Goal: Information Seeking & Learning: Learn about a topic

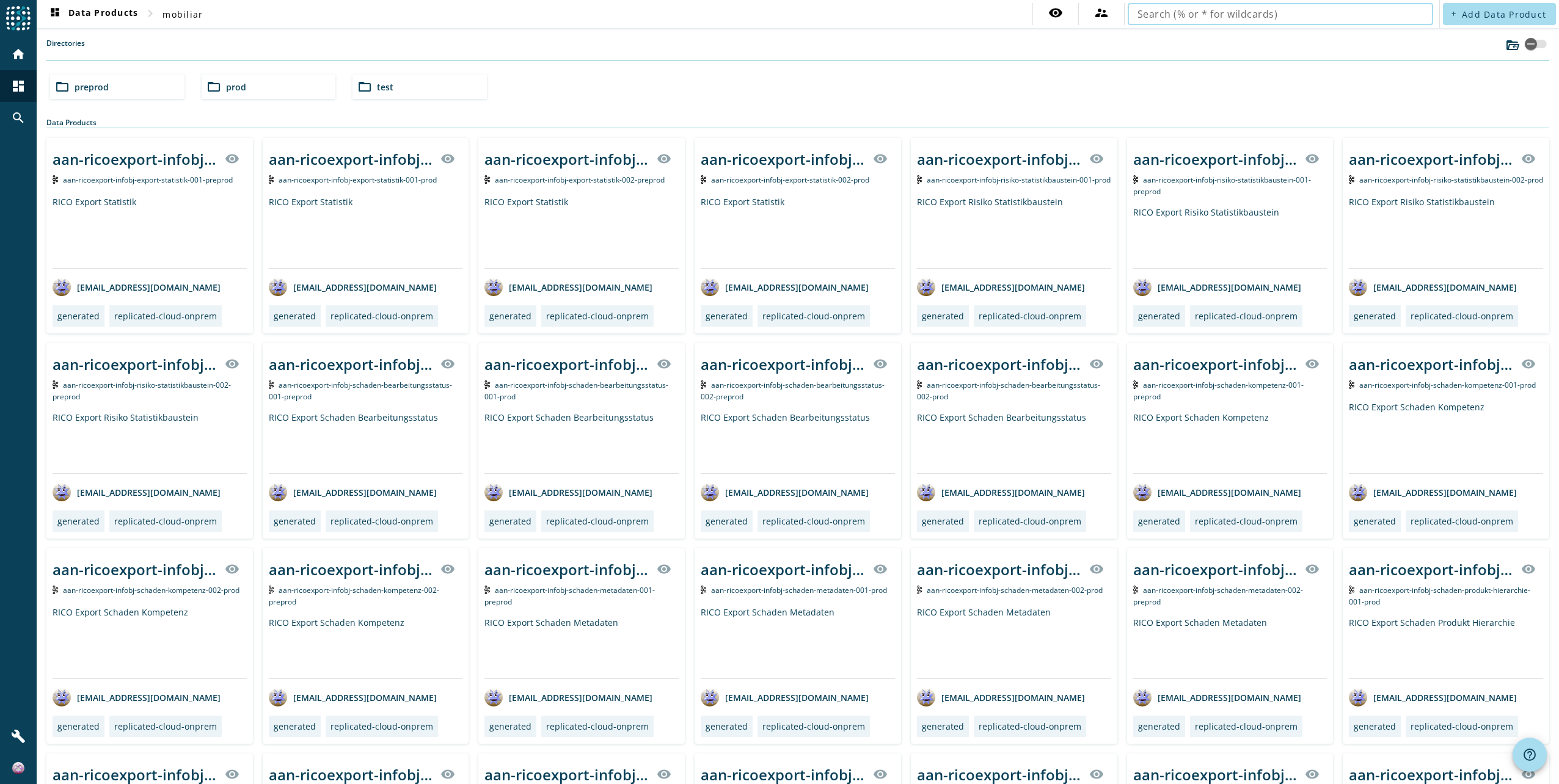
click at [1265, 14] on input "text" at bounding box center [1280, 14] width 286 height 15
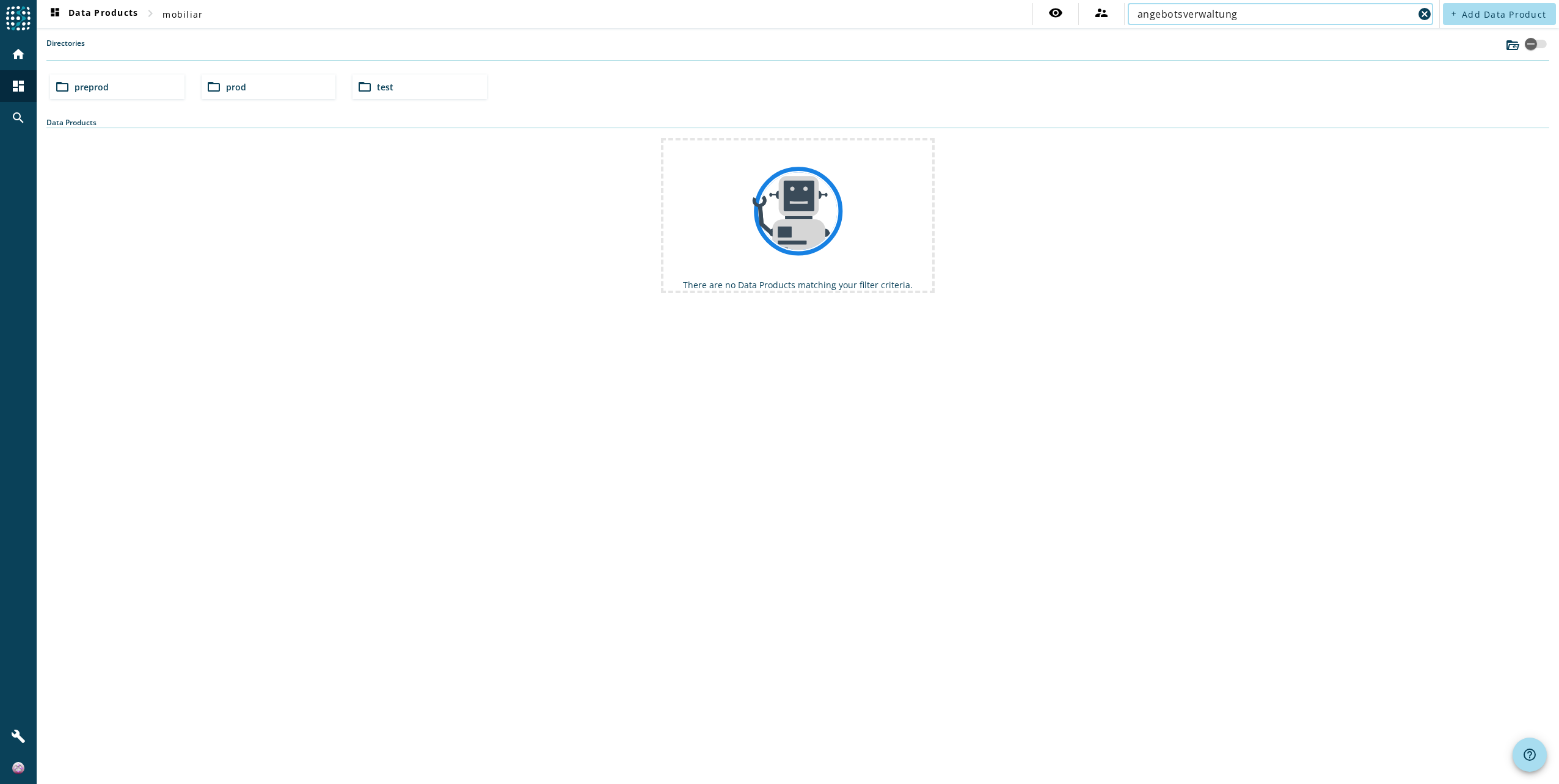
click at [90, 86] on span "preprod" at bounding box center [91, 87] width 34 height 12
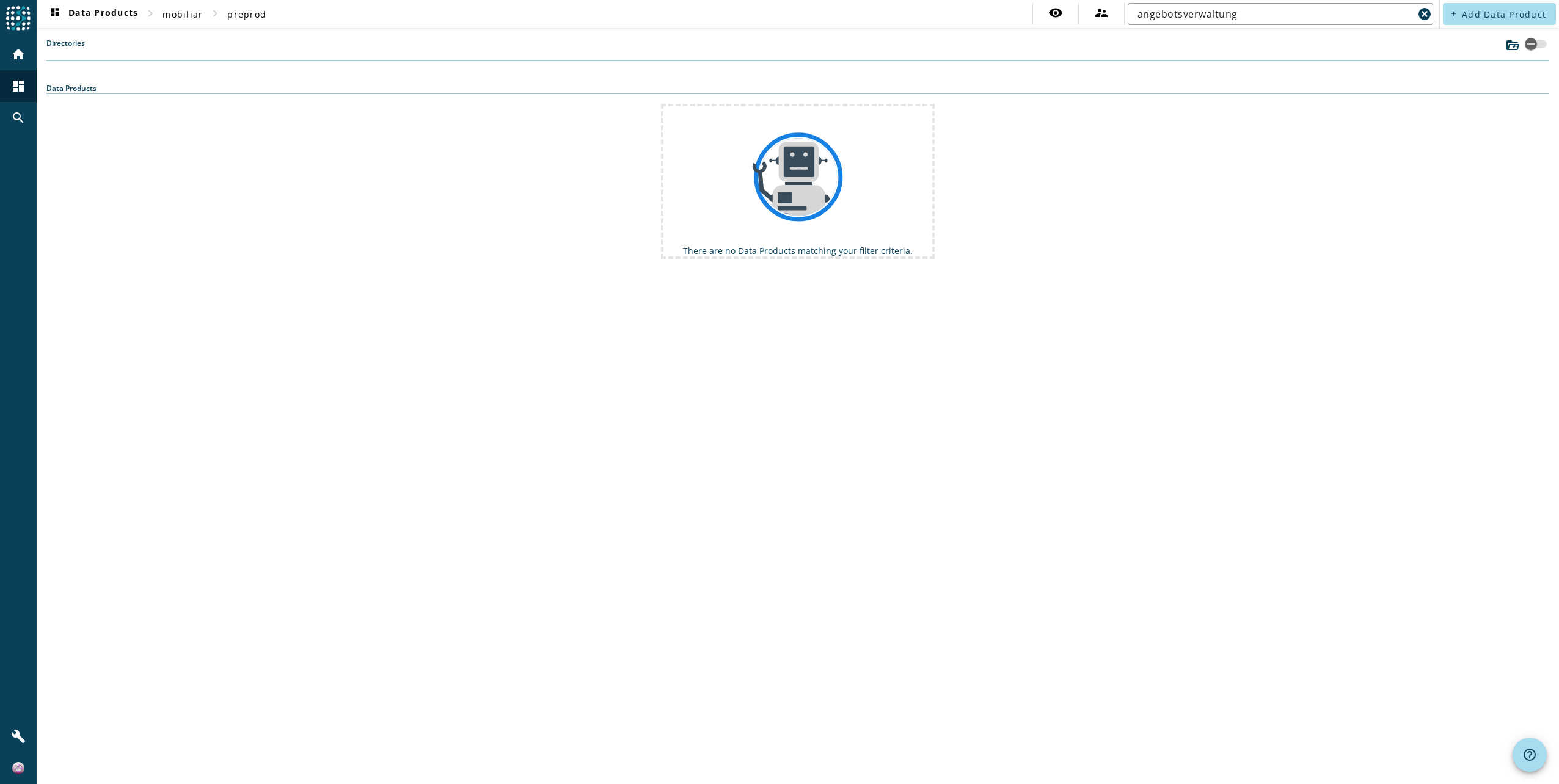
click at [1139, 13] on input "angebotsverwaltung" at bounding box center [1275, 14] width 276 height 15
click at [1277, 17] on input "vvn-angebotsverwaltung" at bounding box center [1275, 14] width 276 height 15
click at [183, 16] on span "mobiliar" at bounding box center [182, 14] width 40 height 12
click at [1210, 10] on input "vvn-angebotsverwaltung-command" at bounding box center [1275, 14] width 276 height 15
click at [1202, 16] on input "vvn-angebotsverwaltung-command" at bounding box center [1275, 14] width 276 height 15
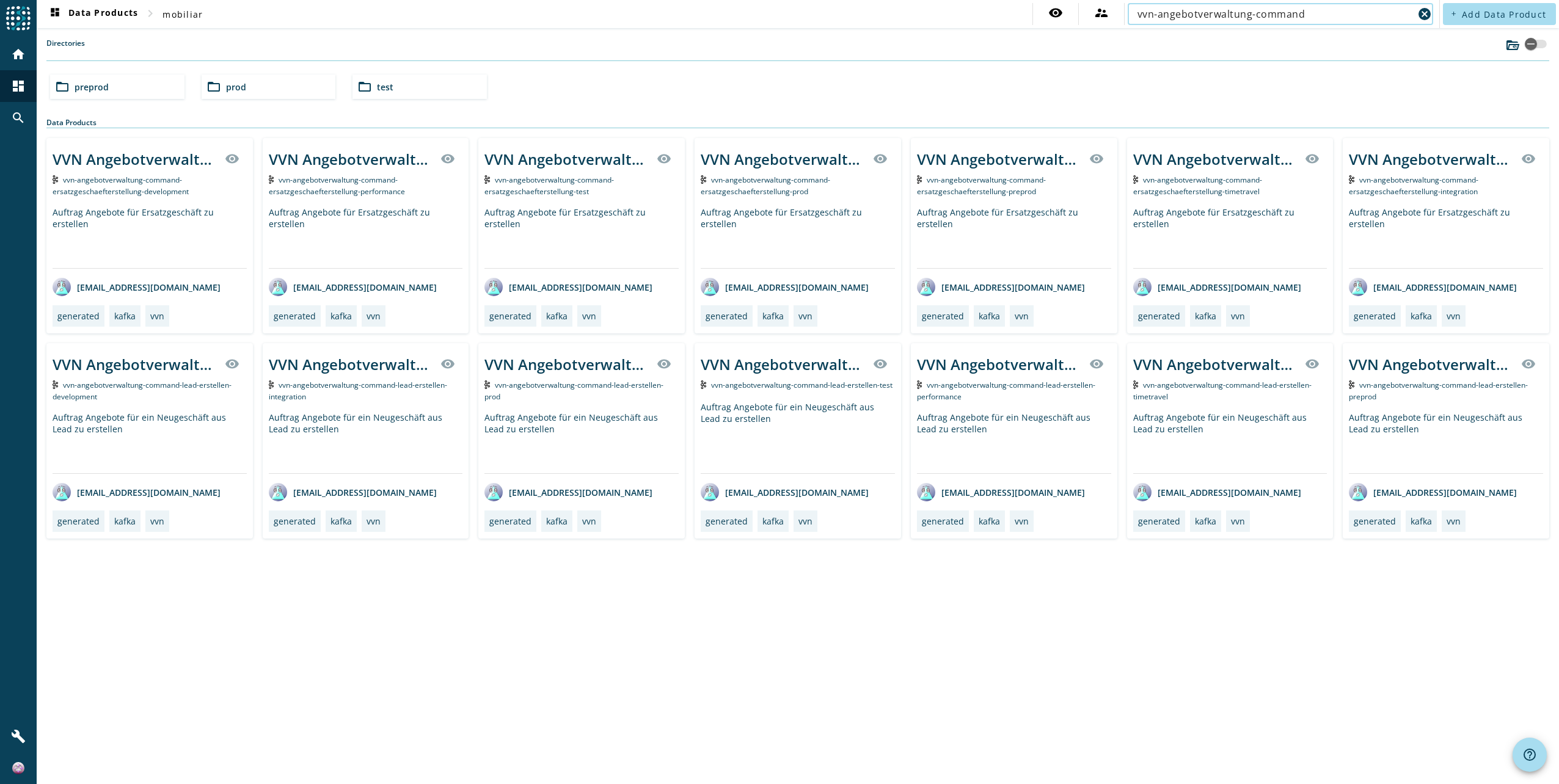
type input "vvn-angebotverwaltung-command"
click at [982, 182] on span "vvn-angebotverwaltung-command-ersatzgeschaefterstellung-preprod" at bounding box center [982, 185] width 130 height 22
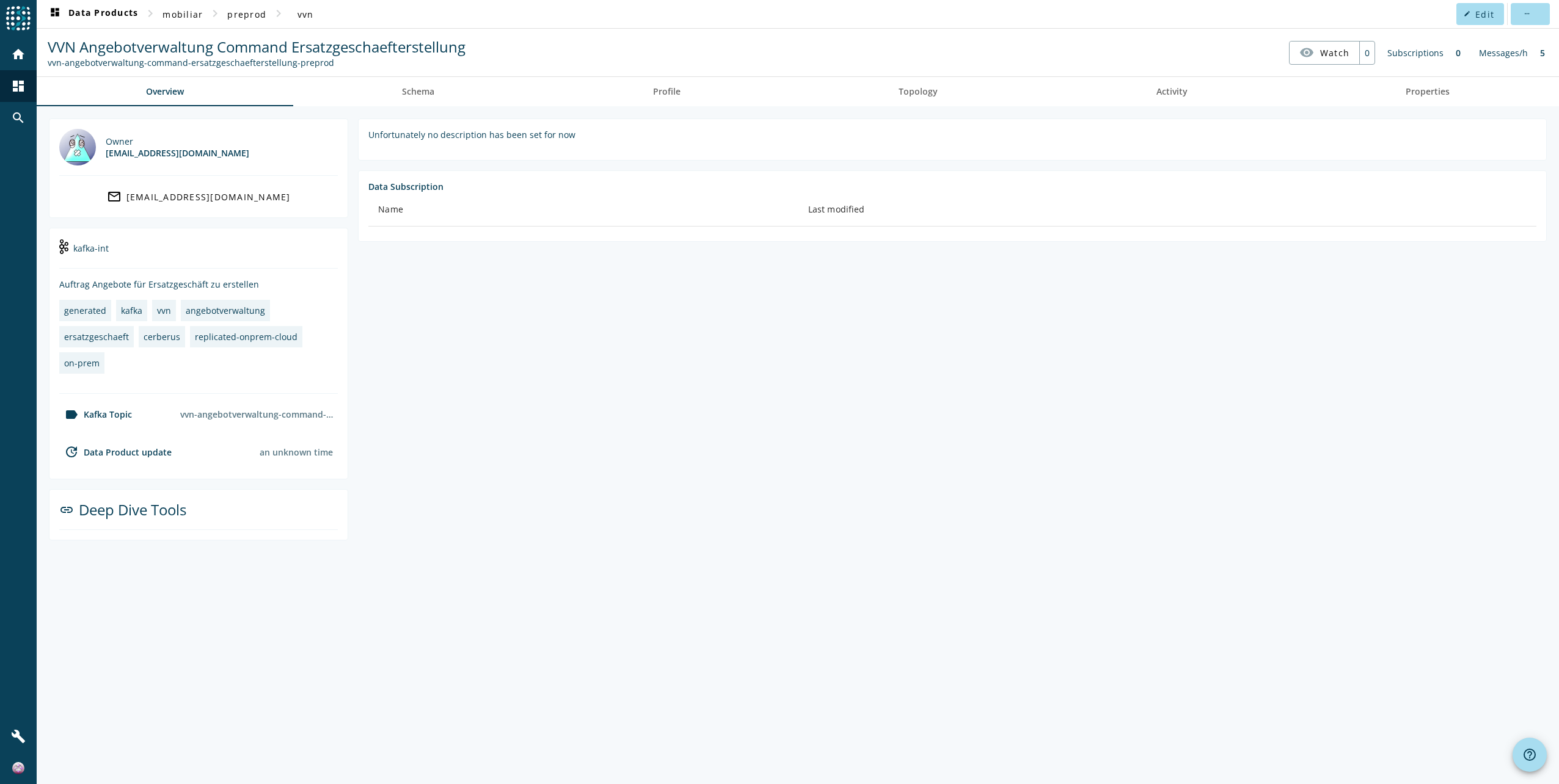
click at [424, 91] on span "Schema" at bounding box center [418, 91] width 32 height 8
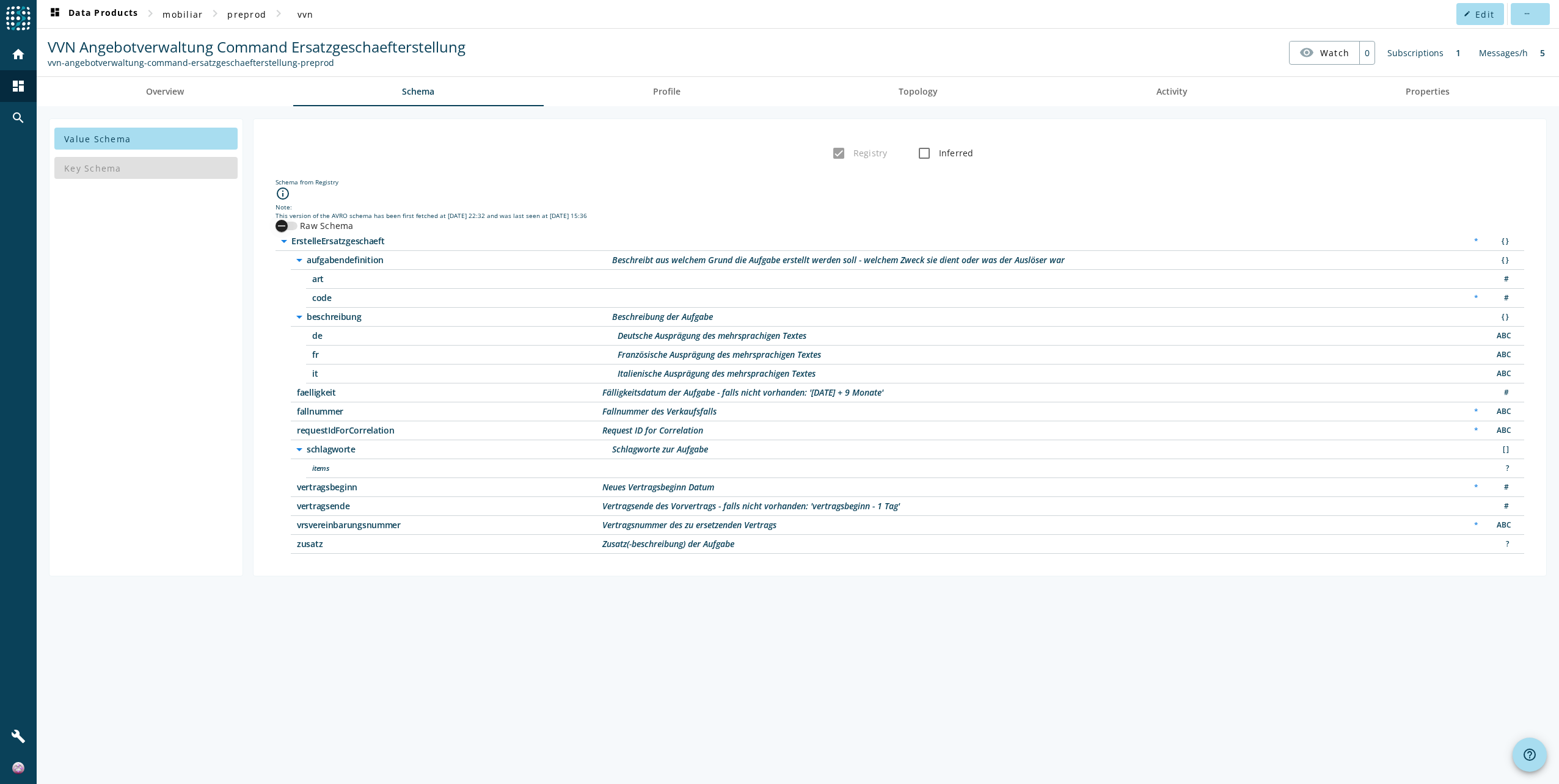
click at [295, 226] on div "button" at bounding box center [287, 226] width 22 height 8
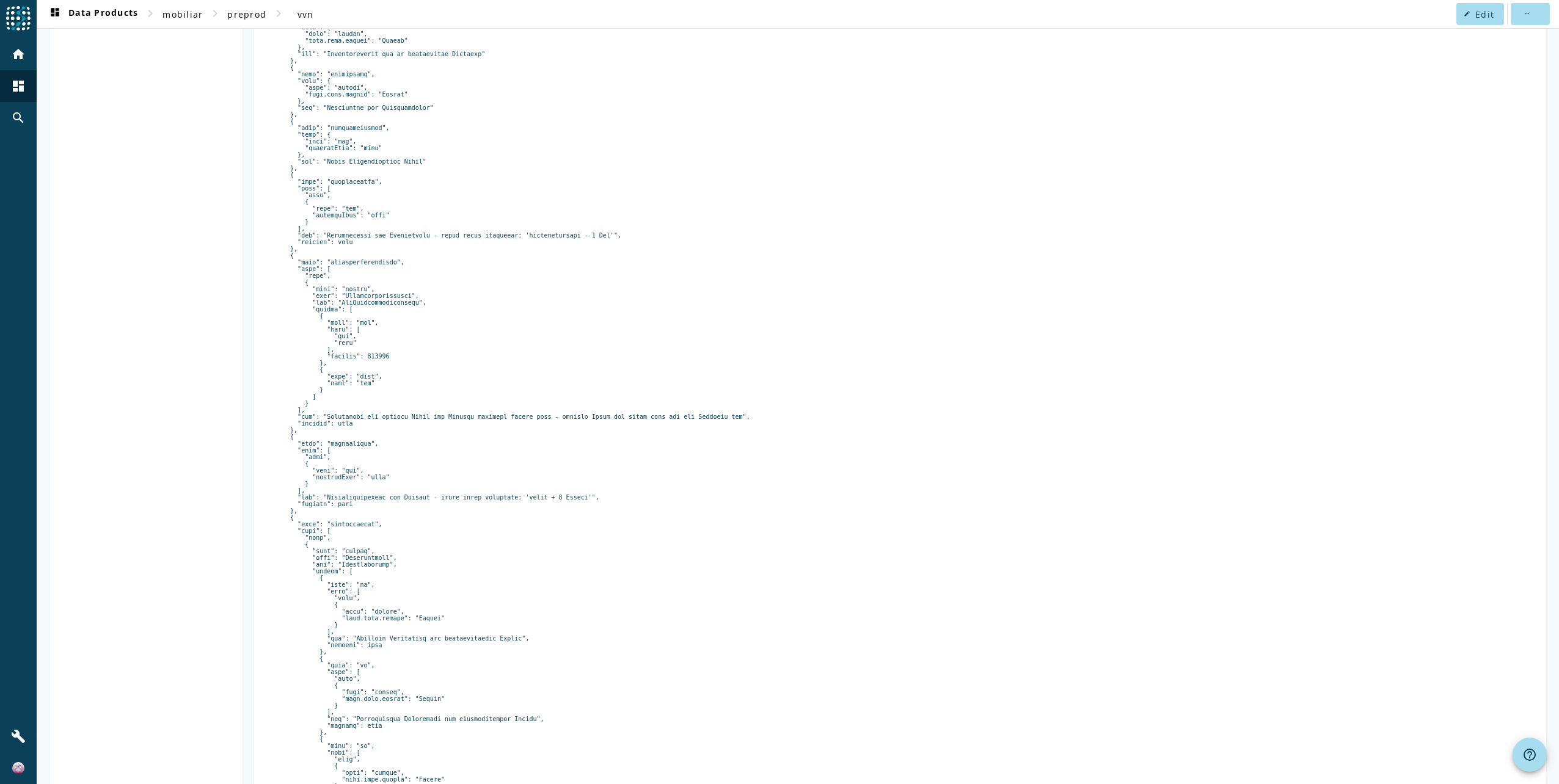
scroll to position [366, 0]
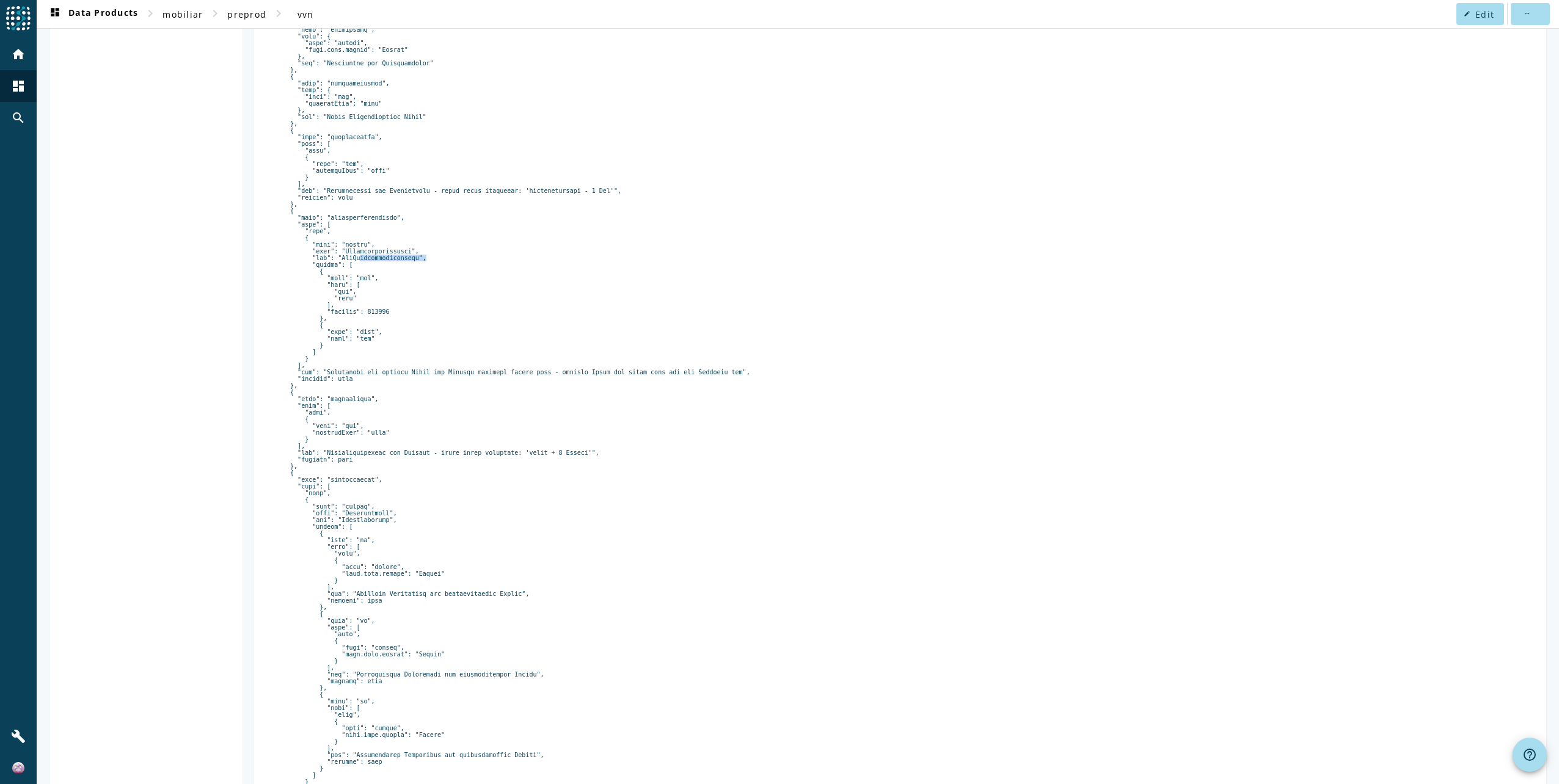
drag, startPoint x: 346, startPoint y: 294, endPoint x: 405, endPoint y: 293, distance: 59.0
click at [405, 293] on pre at bounding box center [900, 429] width 1249 height 1115
click at [605, 342] on pre at bounding box center [900, 429] width 1249 height 1115
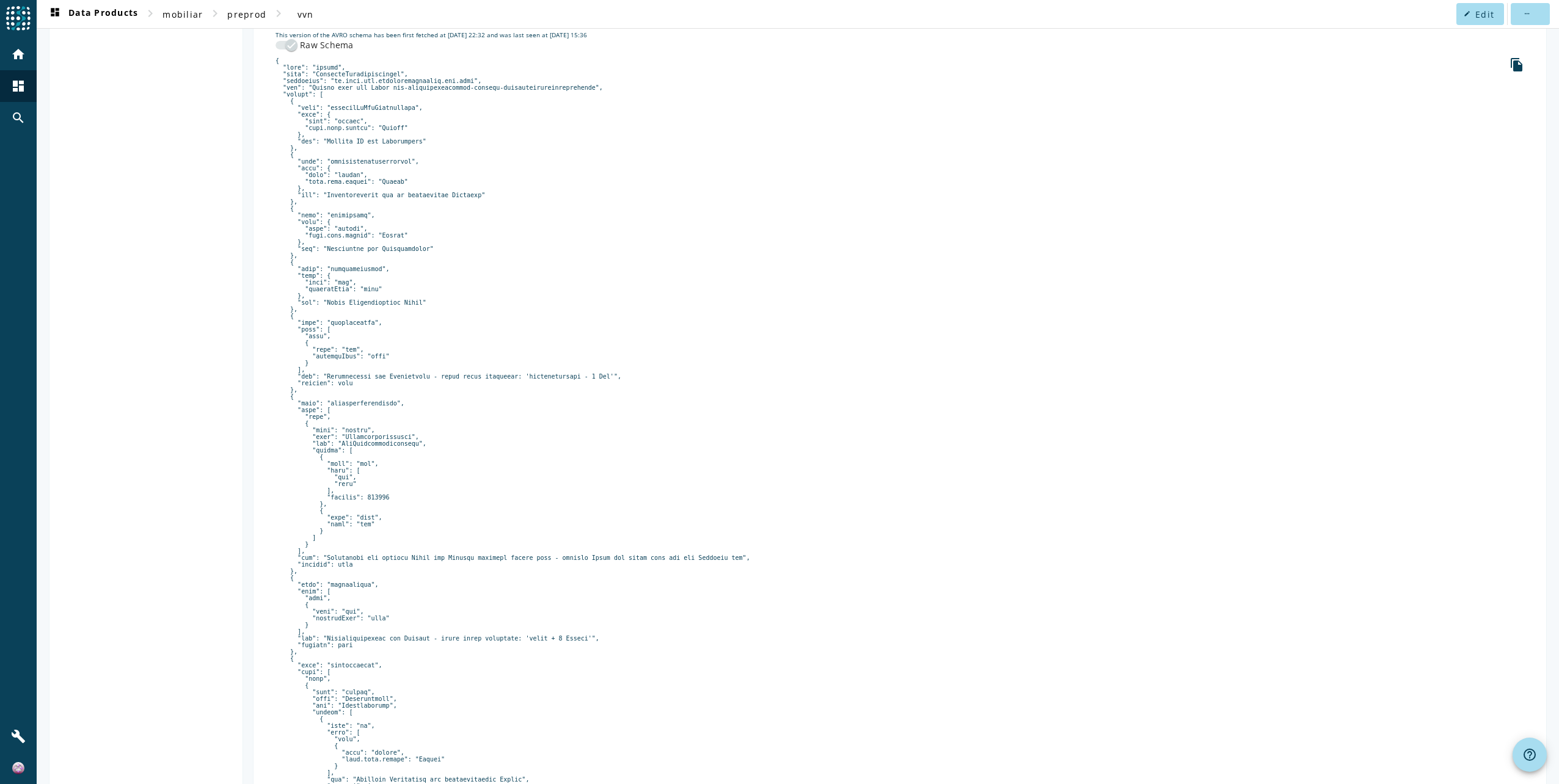
scroll to position [0, 0]
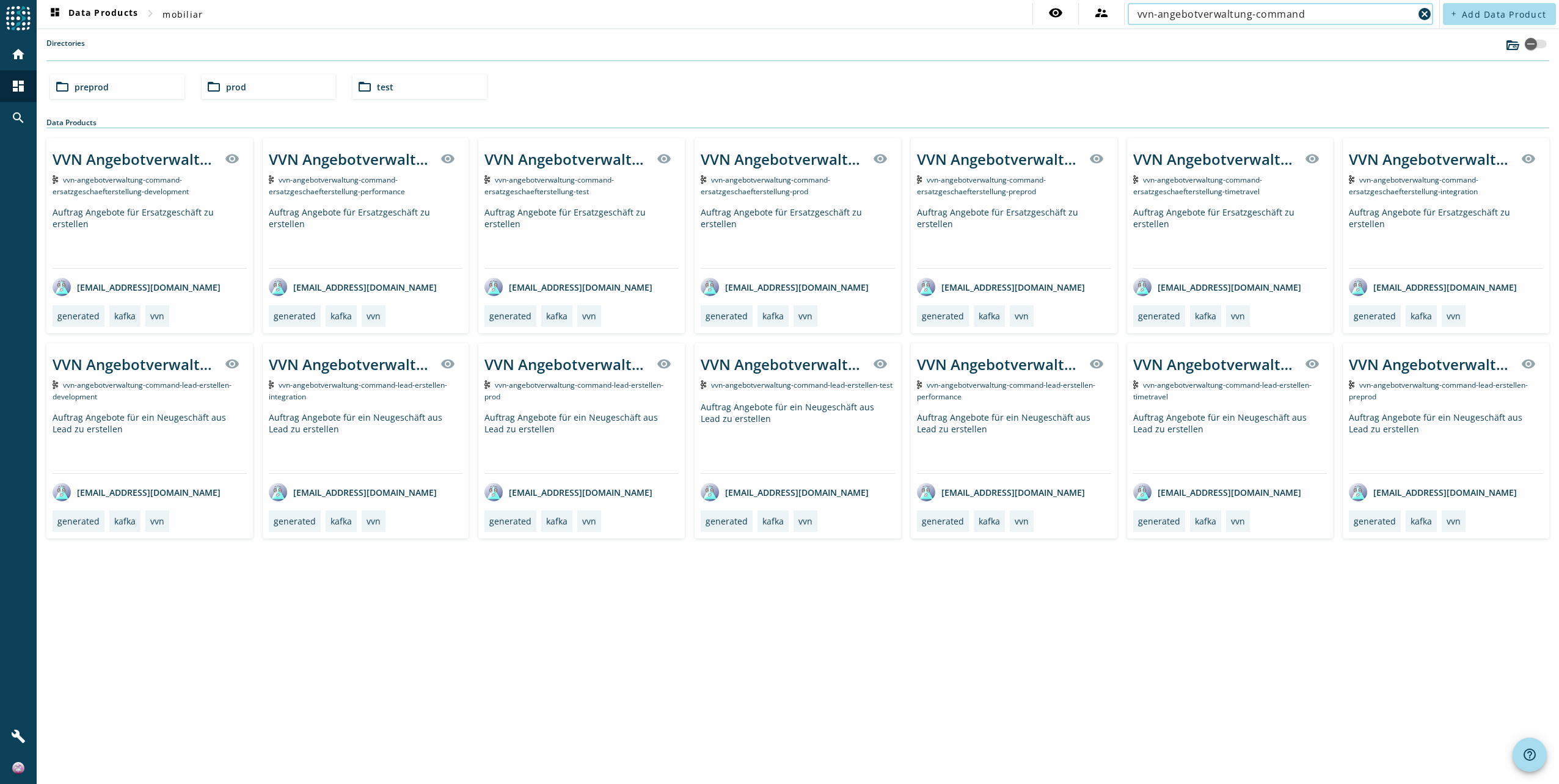
drag, startPoint x: 1340, startPoint y: 15, endPoint x: 1124, endPoint y: 5, distance: 216.2
click at [1124, 5] on div "visibility supervisor_account vvn-angebotverwaltung-command cancel" at bounding box center [1234, 14] width 404 height 22
paste input "process-ersatzgeschaeft-erstellt"
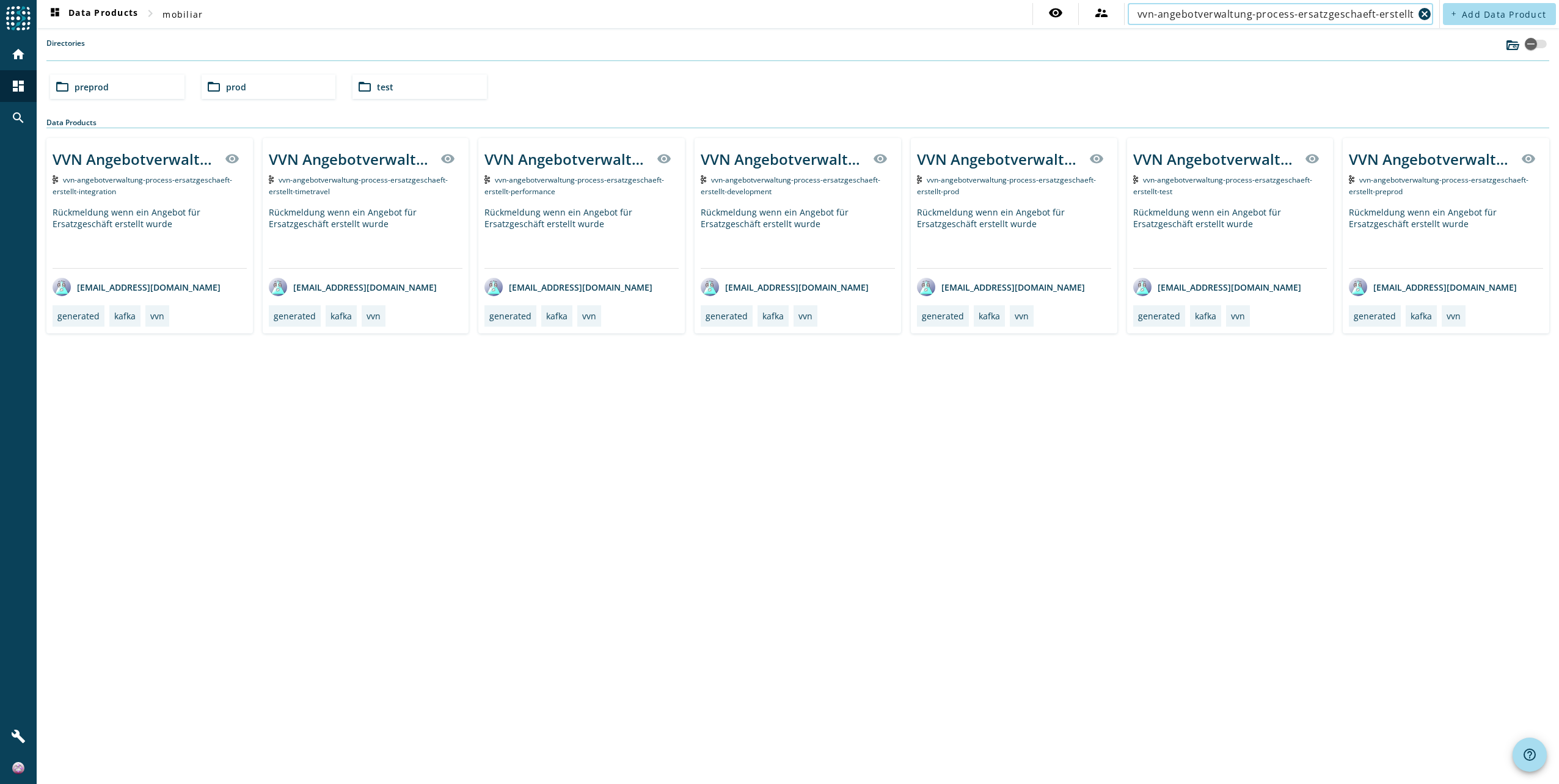
type input "vvn-angebotverwaltung-process-ersatzgeschaeft-erstellt"
click at [1420, 202] on div "VVN Angebotverwaltung Process Ersatzgeschaeft erstellt visibility vvn-angebotve…" at bounding box center [1446, 235] width 206 height 195
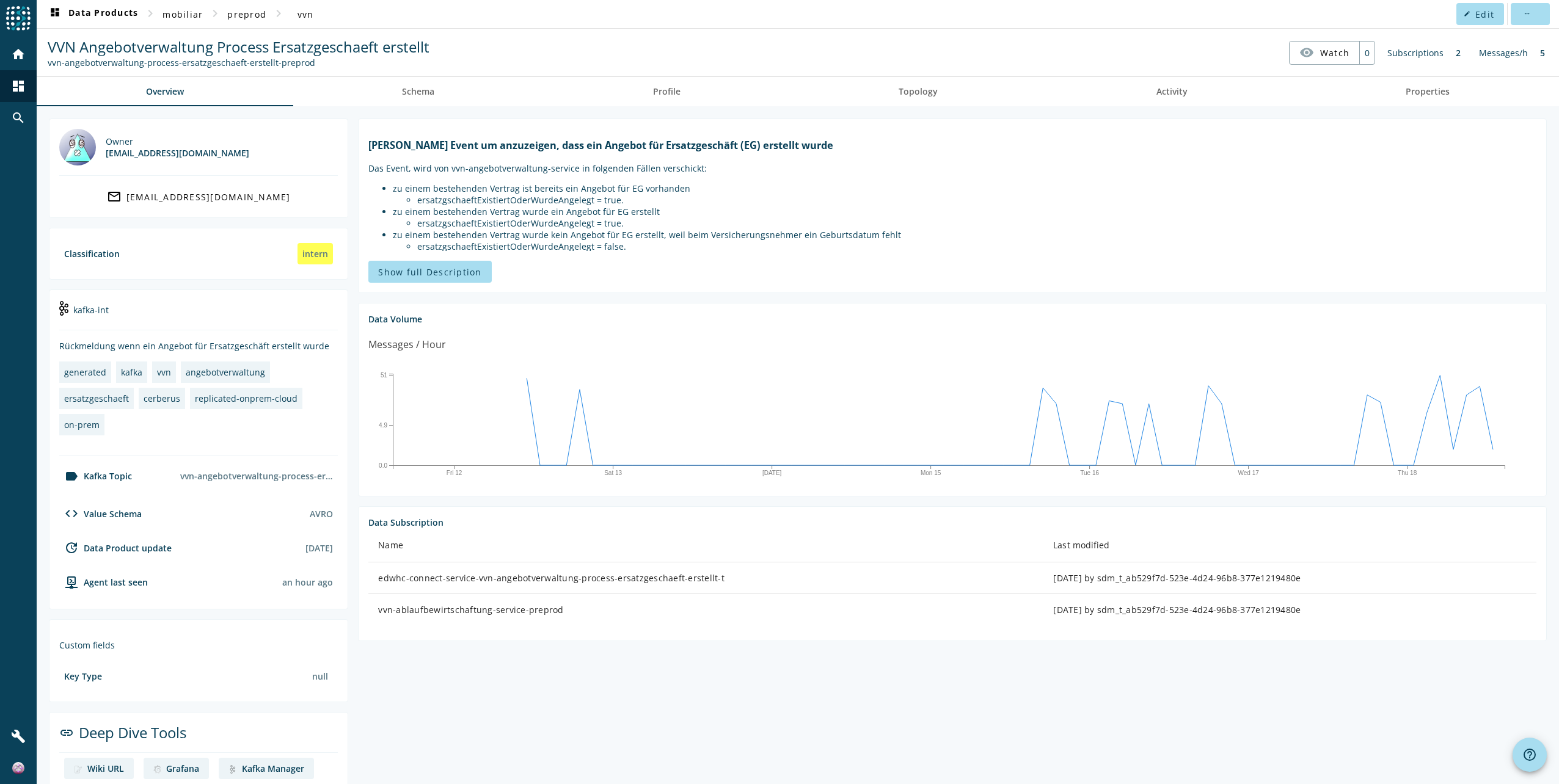
click at [465, 267] on span "Show full Description" at bounding box center [429, 272] width 103 height 12
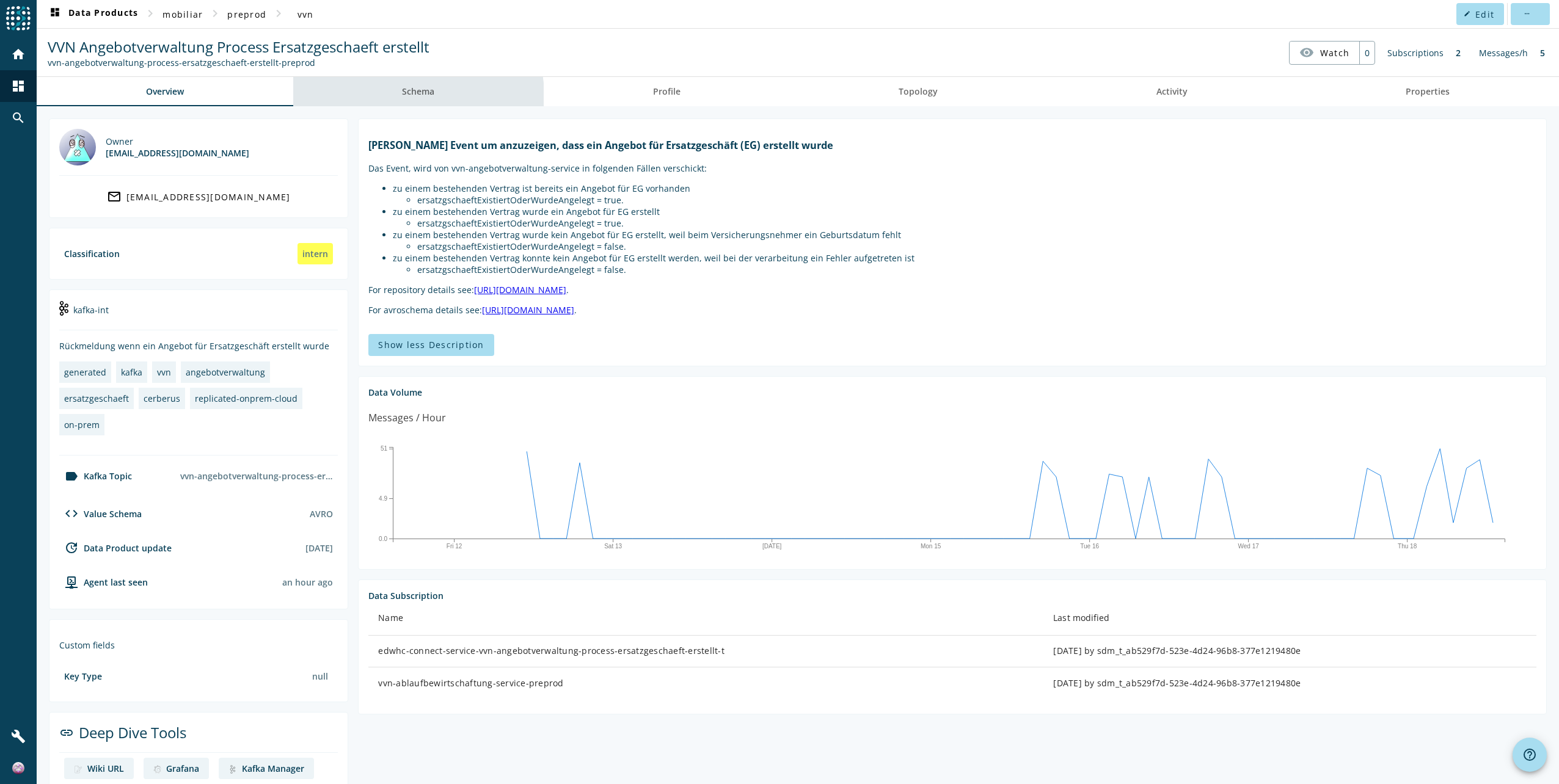
click at [401, 97] on link "Schema" at bounding box center [418, 91] width 251 height 29
